Goal: Task Accomplishment & Management: Complete application form

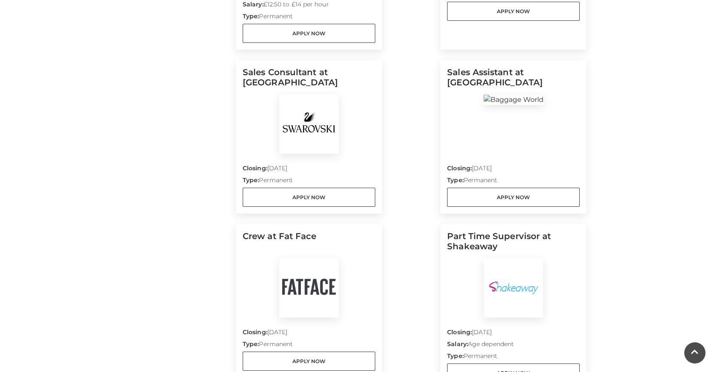
scroll to position [592, 0]
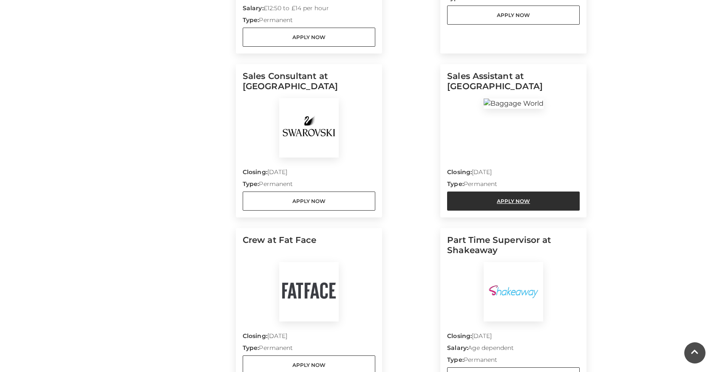
click at [462, 195] on link "Apply Now" at bounding box center [513, 201] width 133 height 19
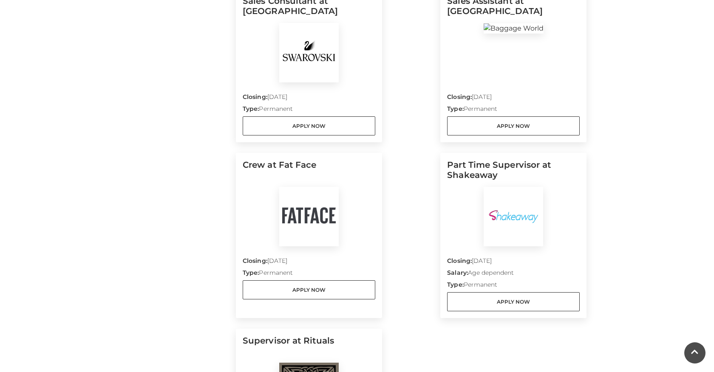
scroll to position [686, 0]
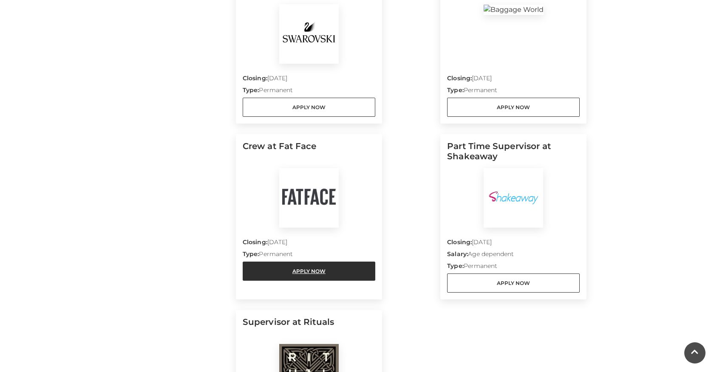
click at [283, 269] on link "Apply Now" at bounding box center [309, 271] width 133 height 19
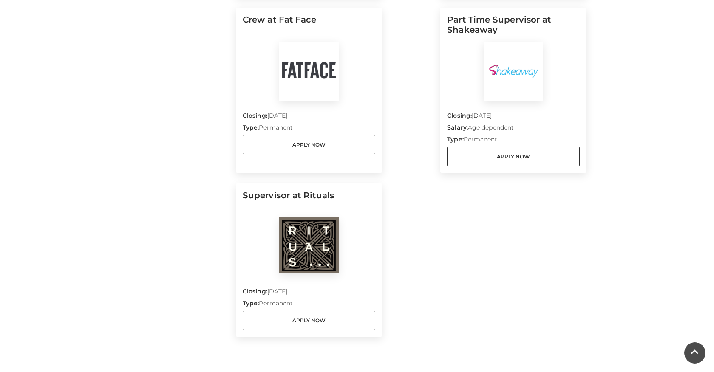
scroll to position [839, 0]
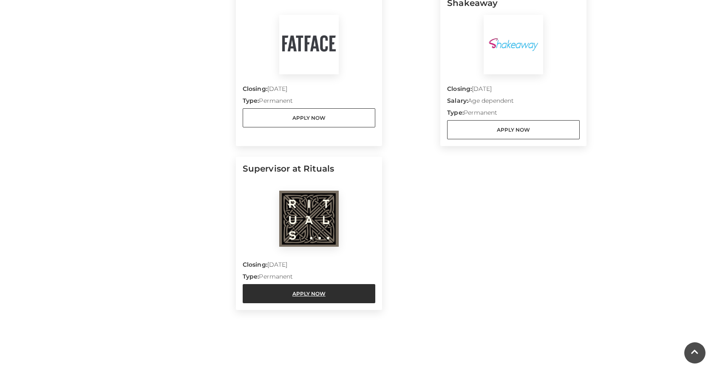
click at [281, 289] on link "Apply Now" at bounding box center [309, 293] width 133 height 19
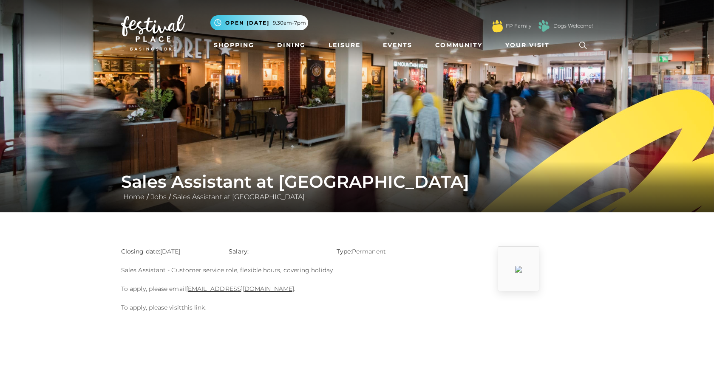
click at [190, 309] on link "this link" at bounding box center [193, 308] width 24 height 8
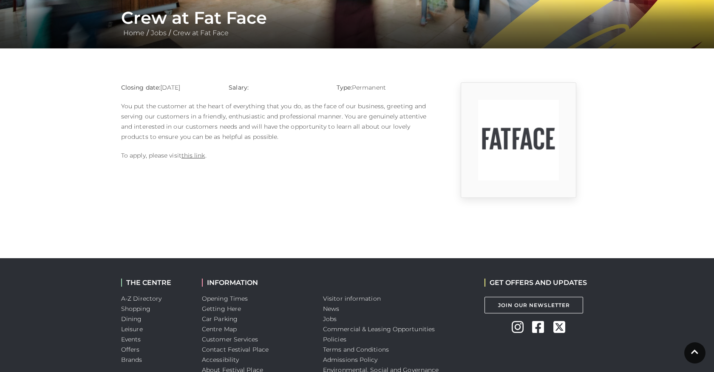
scroll to position [165, 0]
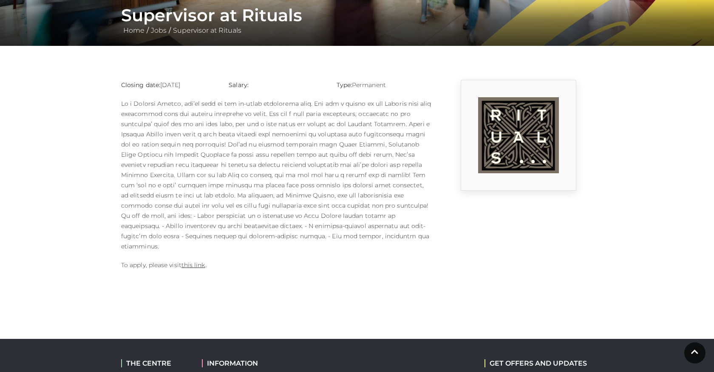
scroll to position [170, 0]
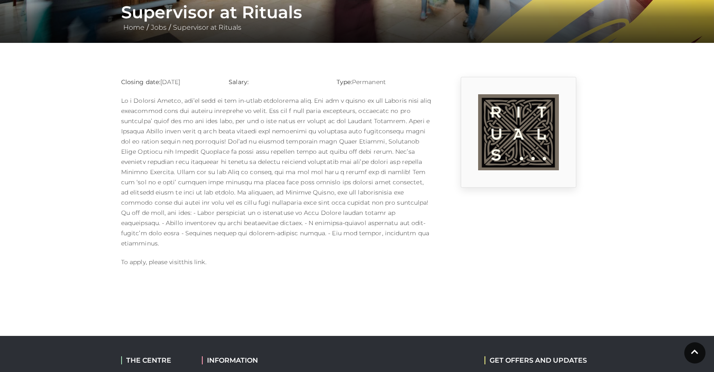
click at [186, 258] on link "this link" at bounding box center [193, 262] width 24 height 8
